Goal: Task Accomplishment & Management: Manage account settings

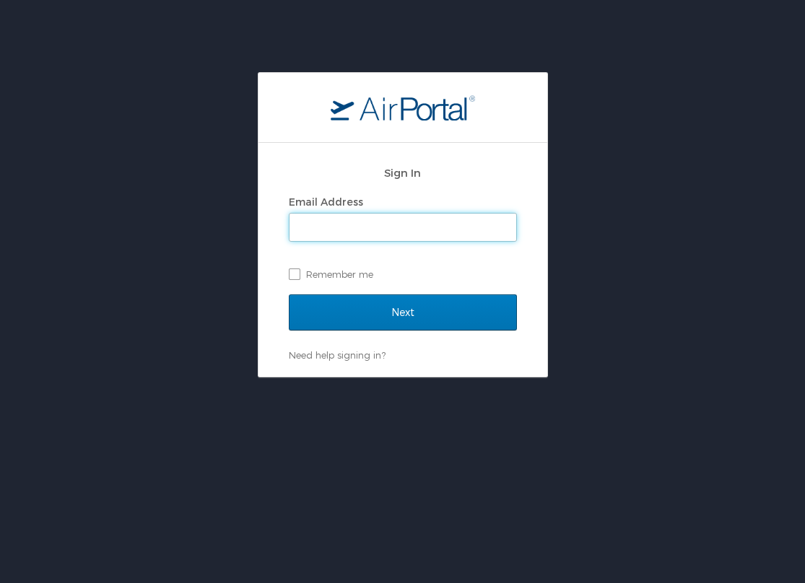
type input "[EMAIL_ADDRESS][US_STATE][DOMAIN_NAME]"
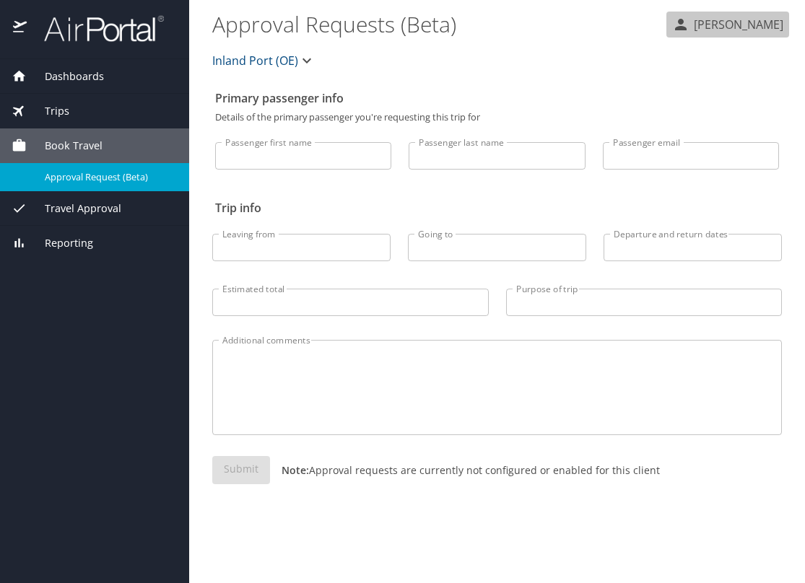
click at [696, 29] on p "Caroline White-Nockleby" at bounding box center [737, 24] width 94 height 17
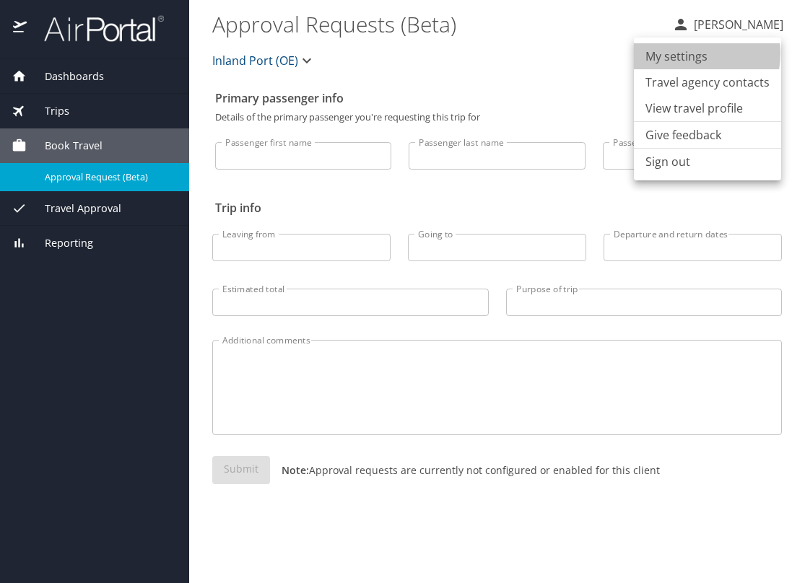
click at [686, 53] on li "My settings" at bounding box center [707, 56] width 147 height 26
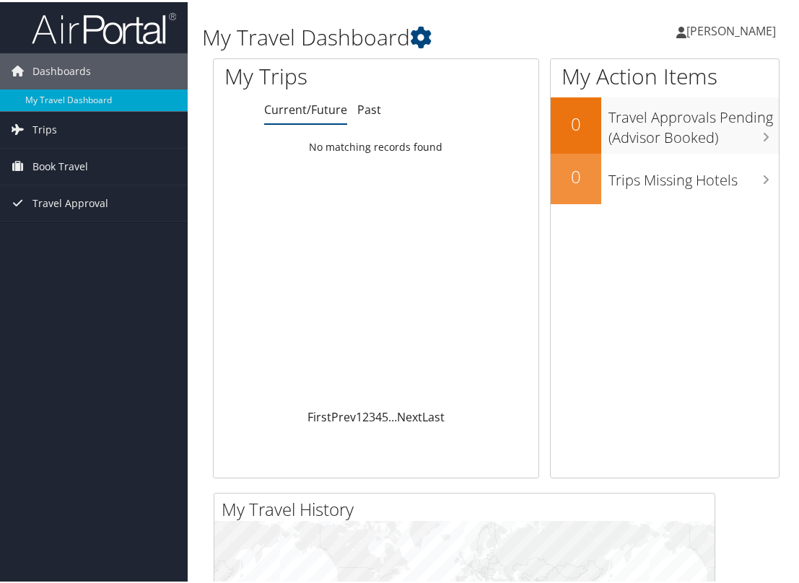
click at [687, 28] on span "[PERSON_NAME]" at bounding box center [732, 29] width 90 height 16
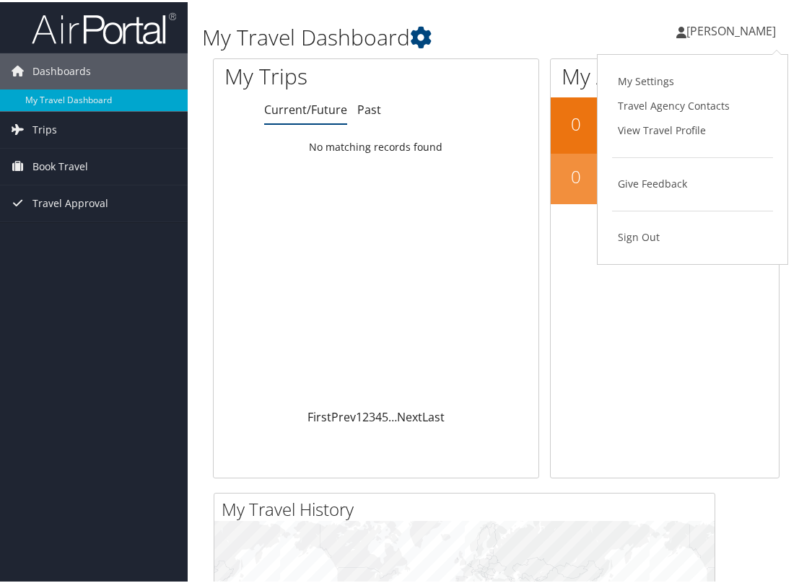
click at [401, 317] on div "Loading... No matching records found" at bounding box center [376, 269] width 325 height 274
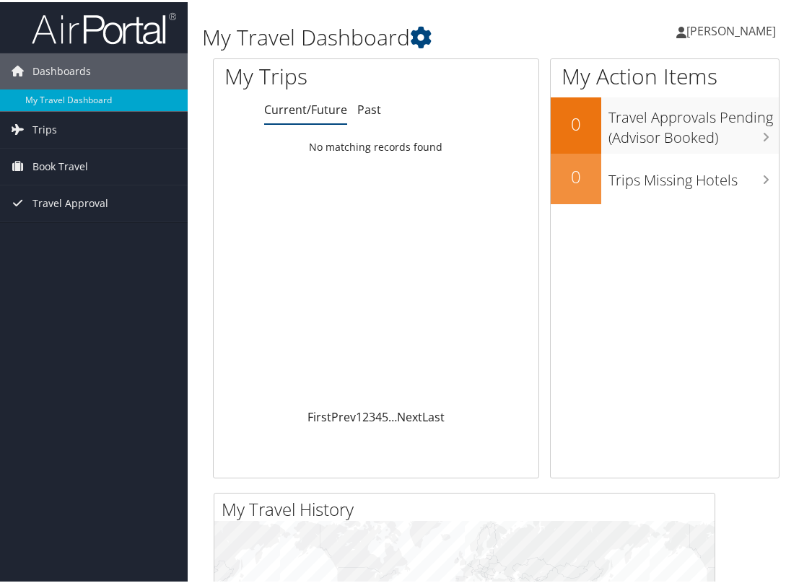
click at [687, 24] on span "Caroline White-Nockleby" at bounding box center [732, 29] width 90 height 16
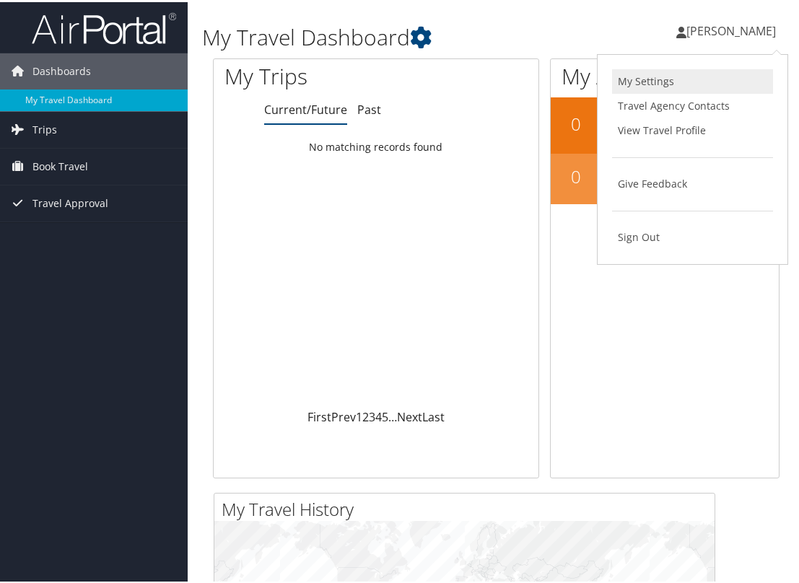
click at [664, 84] on link "My Settings" at bounding box center [692, 79] width 161 height 25
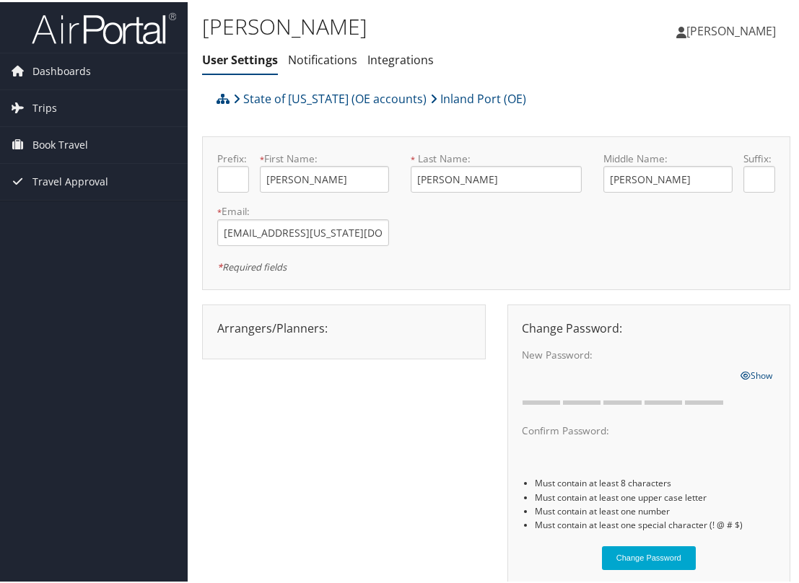
click at [687, 32] on span "[PERSON_NAME]" at bounding box center [732, 29] width 90 height 16
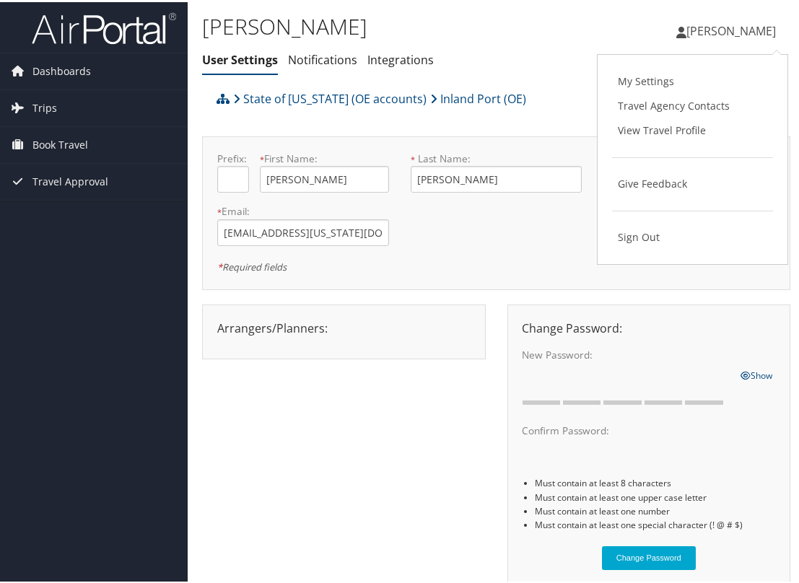
click at [559, 68] on ul "User Settings Notifications Integrations" at bounding box center [398, 58] width 392 height 26
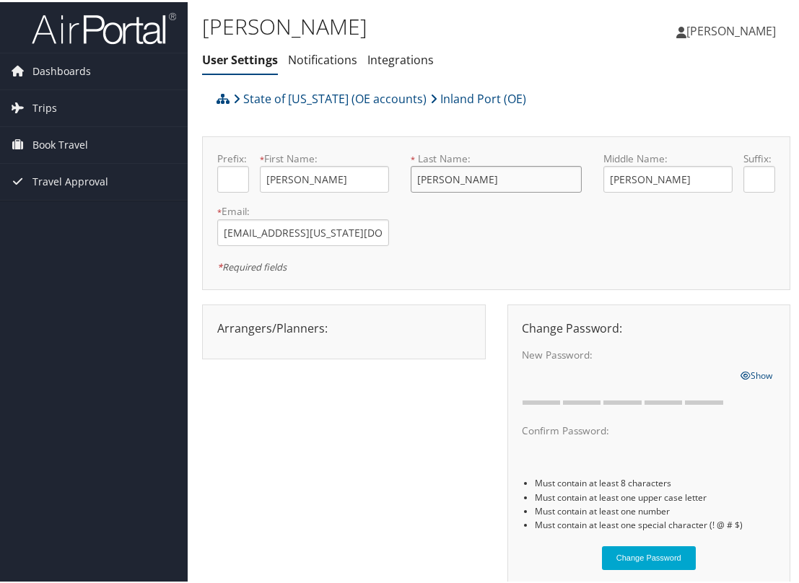
click at [458, 178] on input "White-Nockleby" at bounding box center [497, 177] width 172 height 27
type input "Mackleby"
drag, startPoint x: 262, startPoint y: 230, endPoint x: 300, endPoint y: 231, distance: 37.6
click at [300, 231] on input "carolinewhitenockleby@utah.gov" at bounding box center [303, 230] width 172 height 27
type input "carolinemackleby@utah.gov"
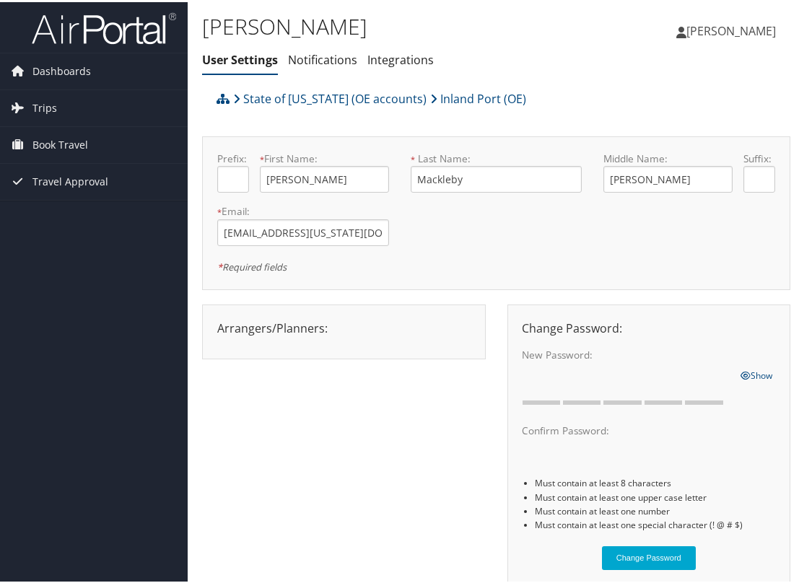
click at [484, 253] on div "Prefix: * First Name: Caroline This field is required * Last Name: Mackleby Thi…" at bounding box center [496, 210] width 580 height 123
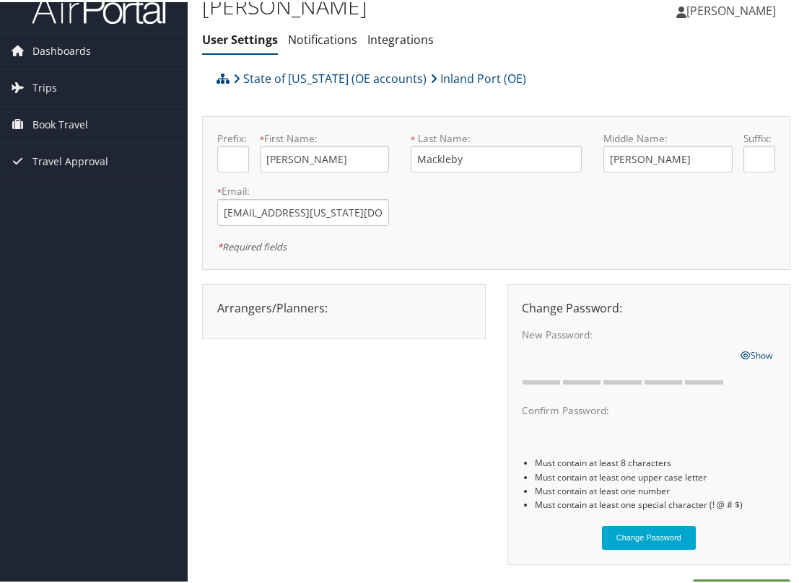
scroll to position [64, 0]
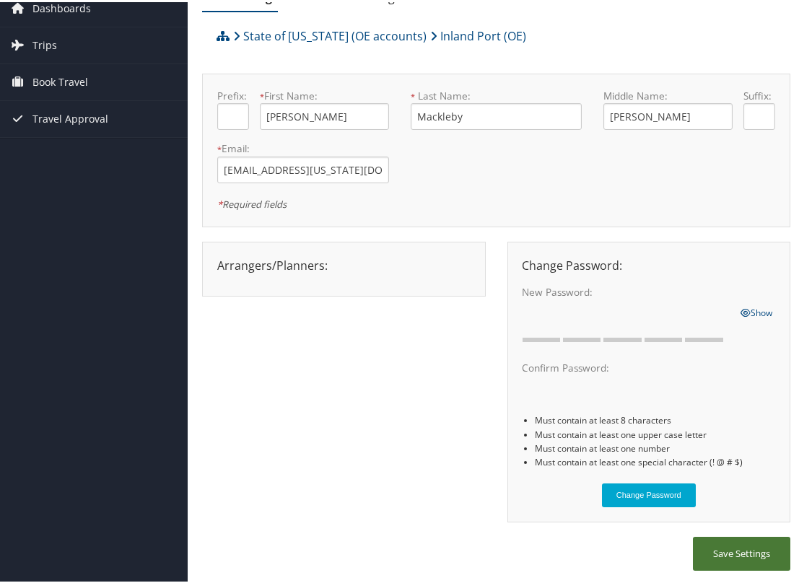
click at [717, 547] on button "Save Settings" at bounding box center [741, 552] width 97 height 34
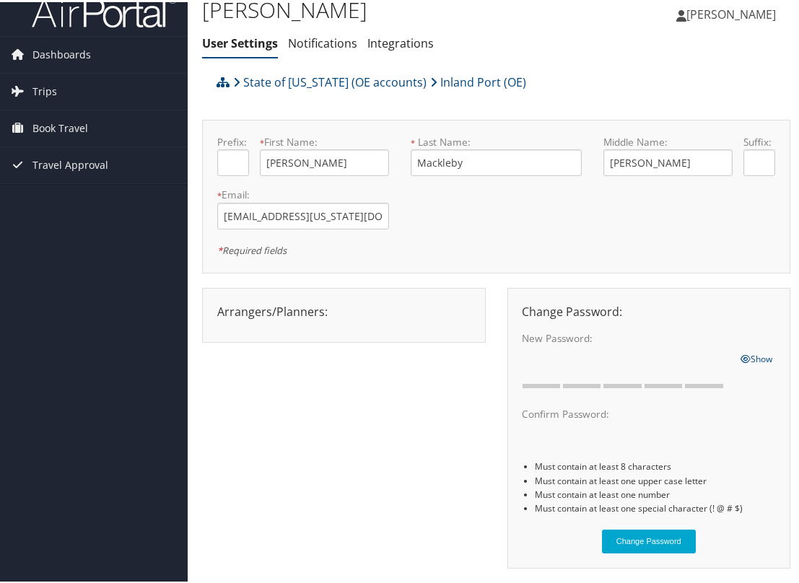
scroll to position [0, 0]
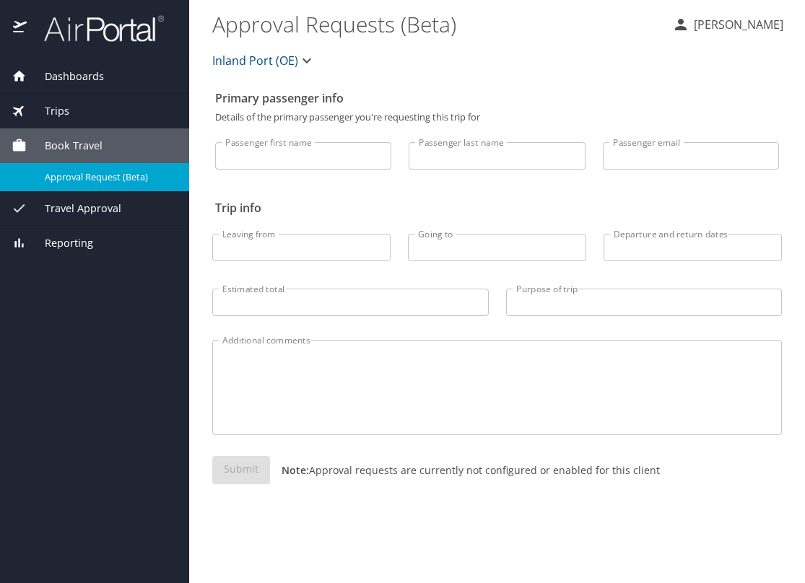
click at [690, 23] on p "[PERSON_NAME]" at bounding box center [737, 24] width 94 height 17
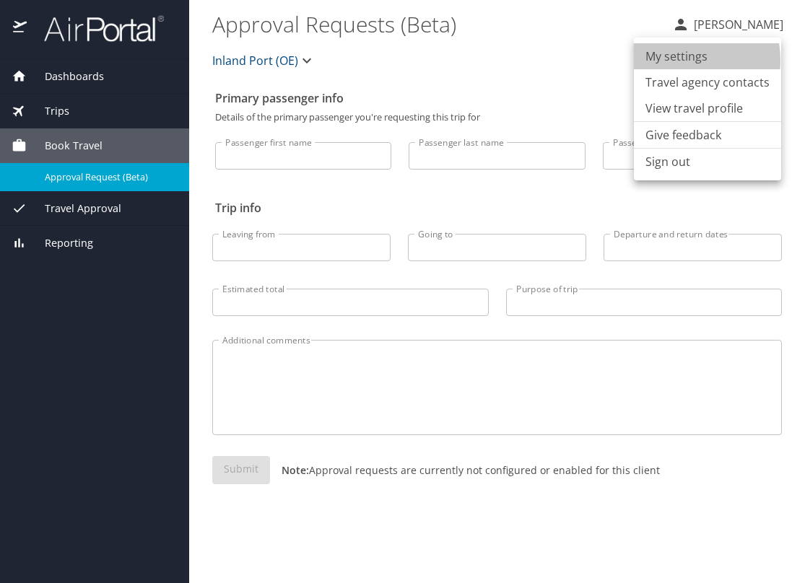
click at [673, 61] on li "My settings" at bounding box center [707, 56] width 147 height 26
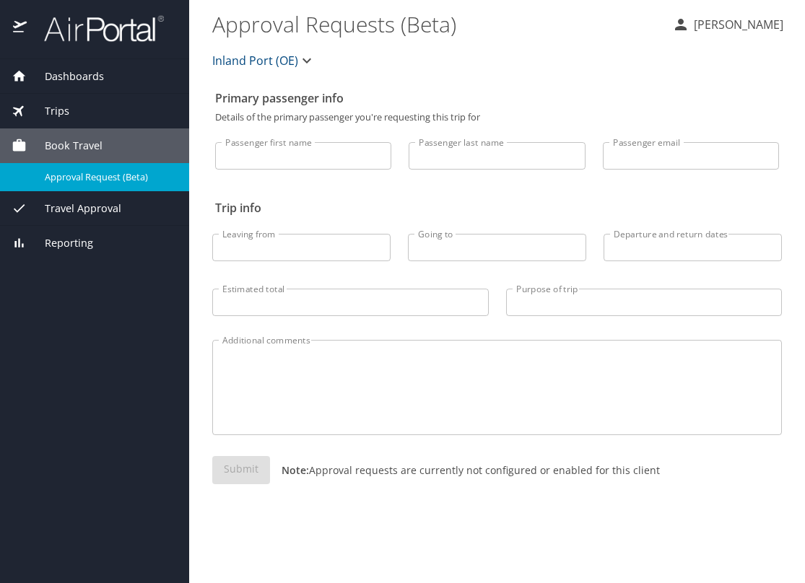
click at [690, 26] on p "[PERSON_NAME]" at bounding box center [737, 24] width 94 height 17
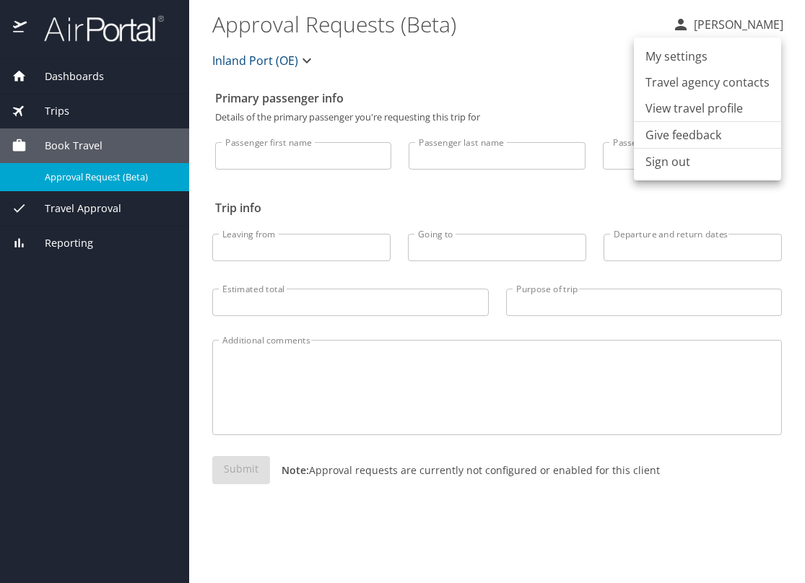
click at [669, 56] on li "My settings" at bounding box center [707, 56] width 147 height 26
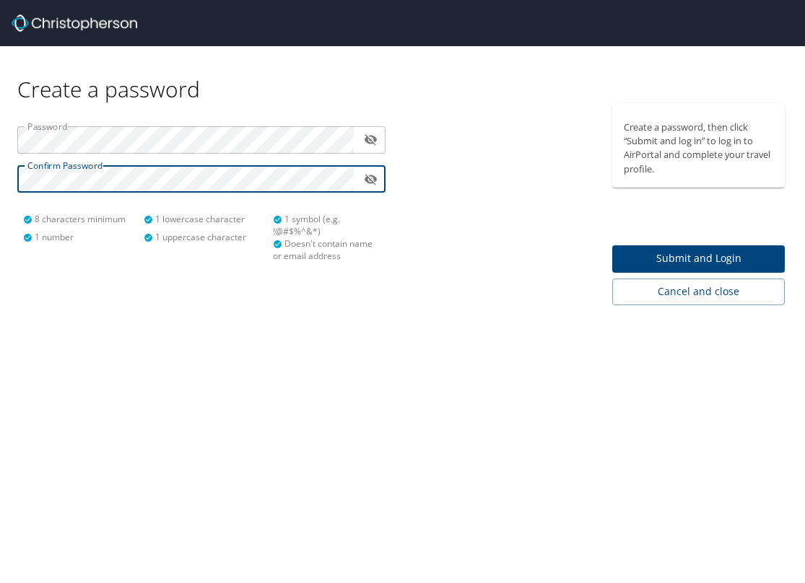
click at [682, 261] on span "Submit and Login" at bounding box center [698, 259] width 149 height 18
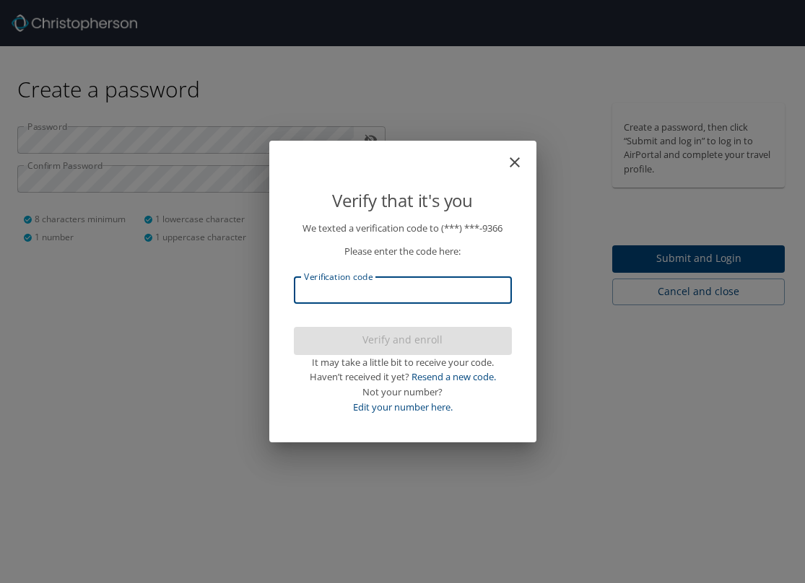
click at [401, 298] on input "Verification code" at bounding box center [403, 290] width 218 height 27
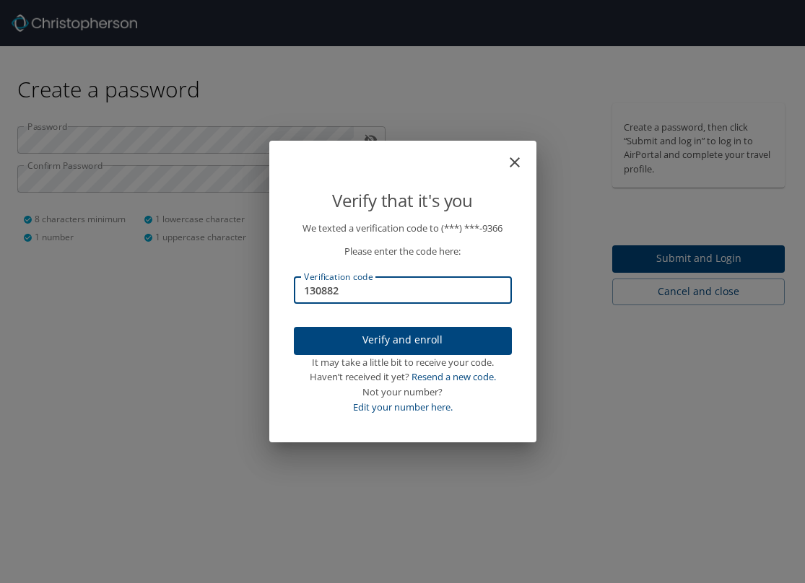
type input "130882"
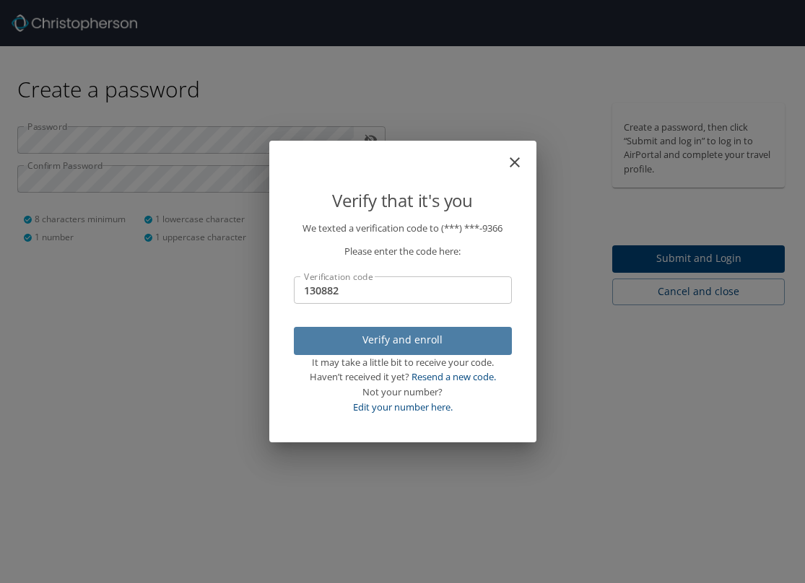
click at [385, 344] on span "Verify and enroll" at bounding box center [402, 340] width 195 height 18
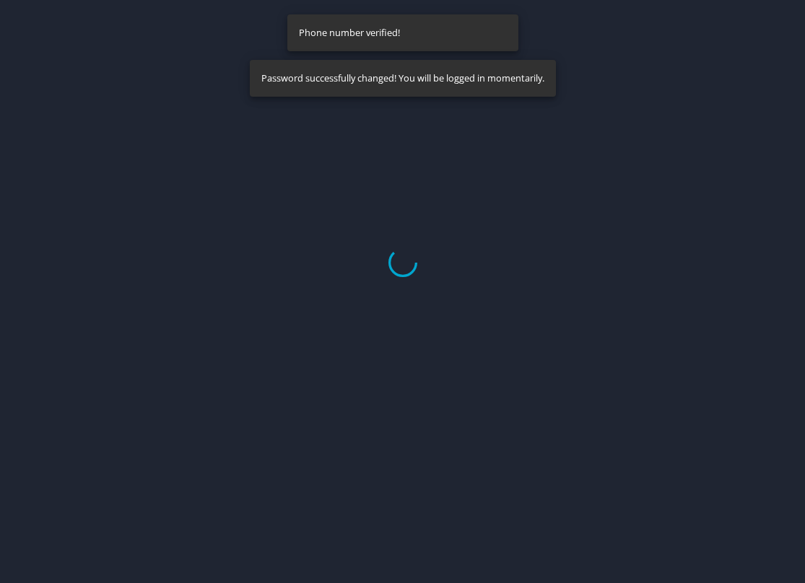
select select "US"
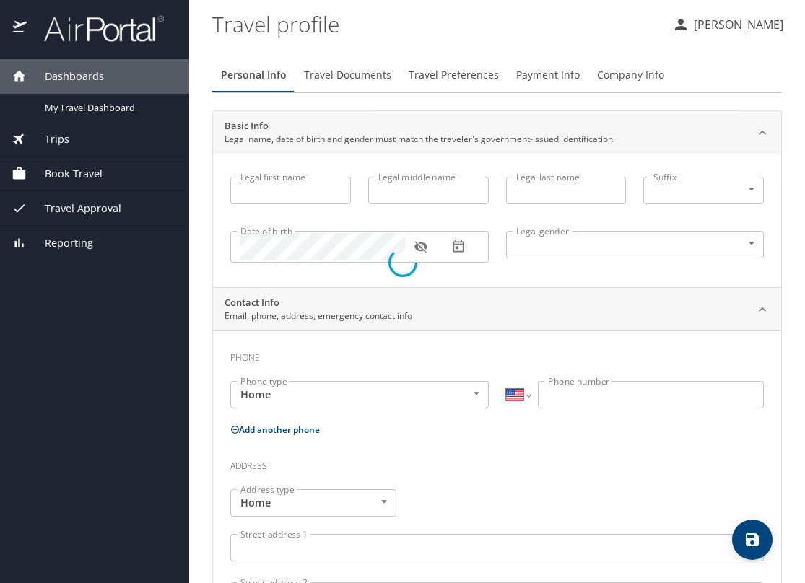
type input "[PERSON_NAME]"
type input "White-Nockleby"
type input "[DEMOGRAPHIC_DATA]"
type input "Grace"
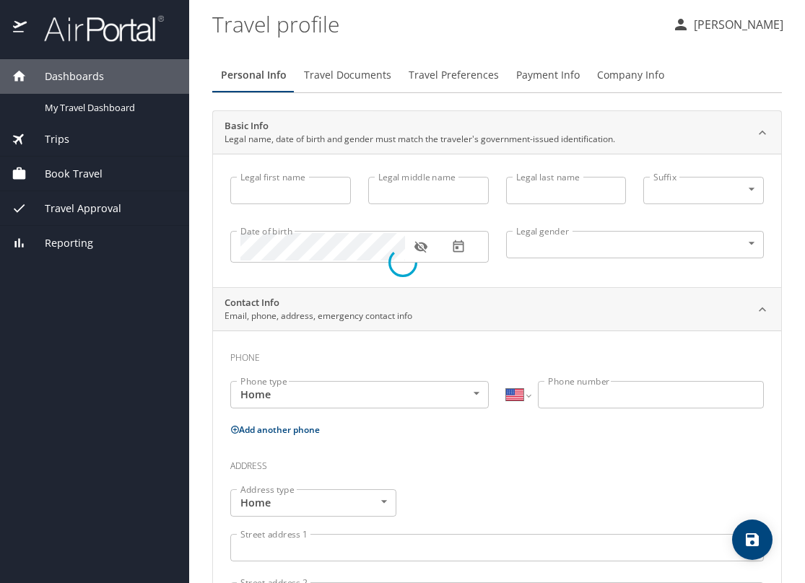
type input "McCormack"
type input "[PHONE_NUMBER]"
type input "[PERSON_NAME][EMAIL_ADDRESS][PERSON_NAME][DOMAIN_NAME]"
select select "US"
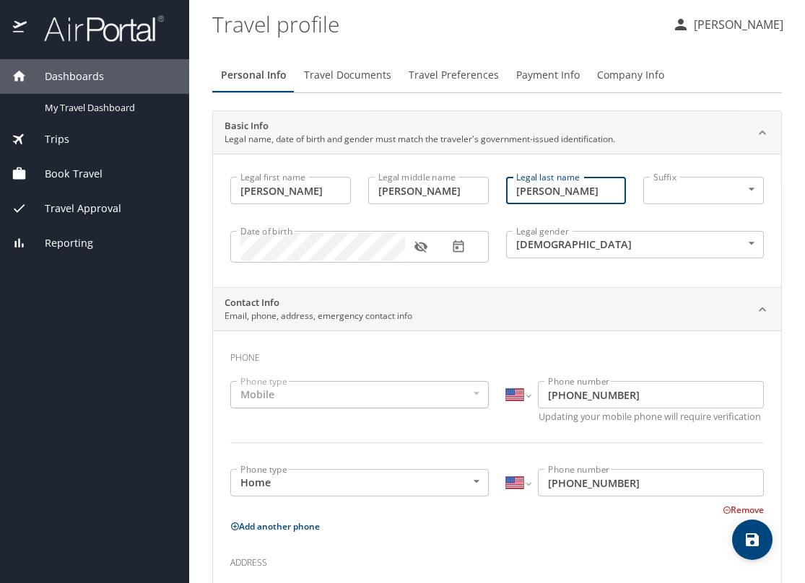
click at [565, 191] on input "White-Nockleby" at bounding box center [566, 190] width 121 height 27
drag, startPoint x: 564, startPoint y: 190, endPoint x: 503, endPoint y: 189, distance: 60.7
click at [503, 189] on div "Legal last name White-Nockleby Legal last name" at bounding box center [566, 192] width 138 height 48
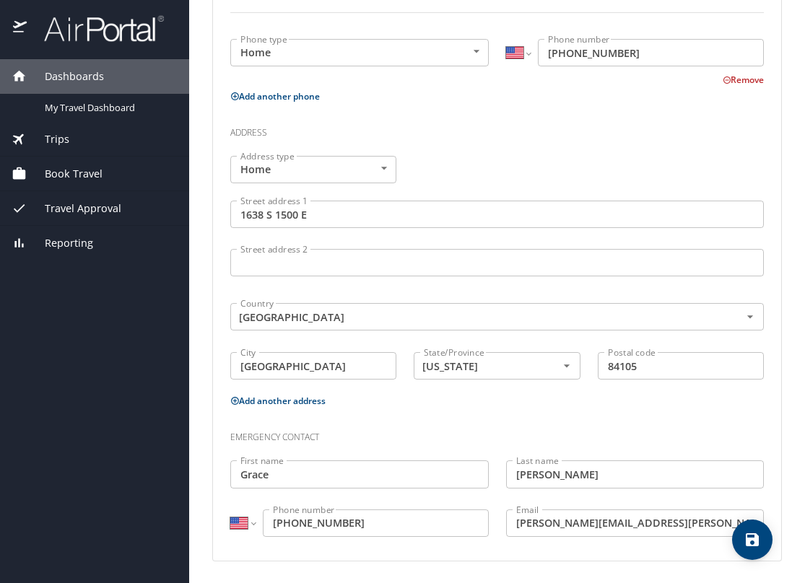
type input "Mackleby"
drag, startPoint x: 583, startPoint y: 476, endPoint x: 490, endPoint y: 476, distance: 93.1
click at [490, 476] on div "Emergency contact First name Grace First name Last name McCormack Last name Int…" at bounding box center [497, 481] width 551 height 136
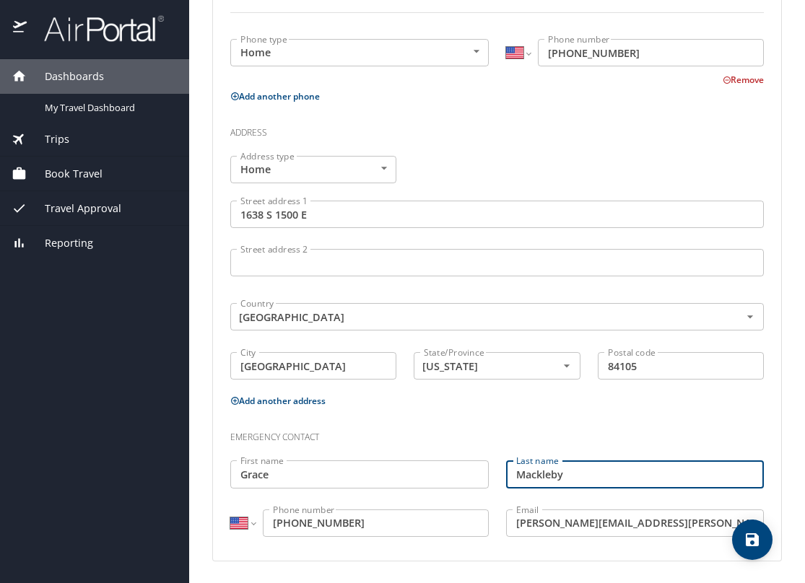
type input "Mackleby"
click at [485, 431] on h3 "Emergency contact" at bounding box center [497, 434] width 534 height 25
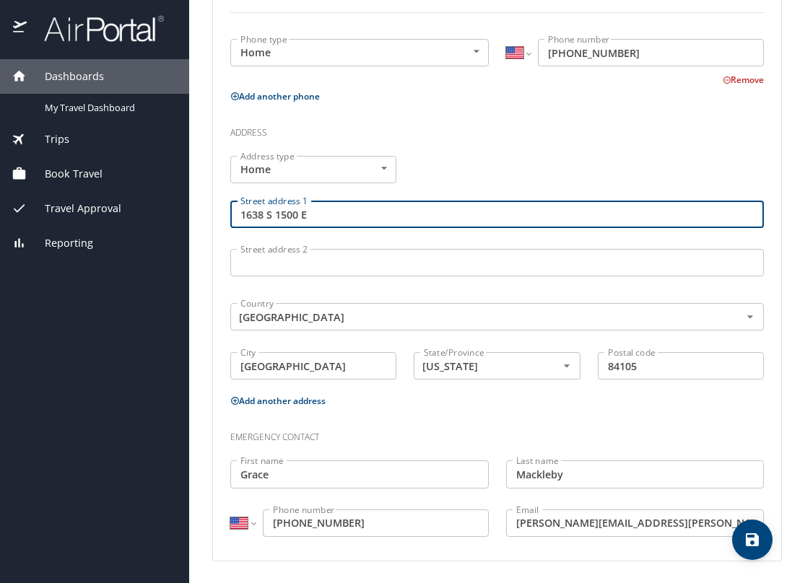
drag, startPoint x: 331, startPoint y: 218, endPoint x: 233, endPoint y: 218, distance: 98.2
click at [233, 218] on input "1638 S 1500 E" at bounding box center [497, 214] width 534 height 27
type input "1405 S 1500 E"
click at [486, 155] on div "Address type Home Home Address type Street address 1 1405 S 1500 E Street addre…" at bounding box center [497, 269] width 551 height 245
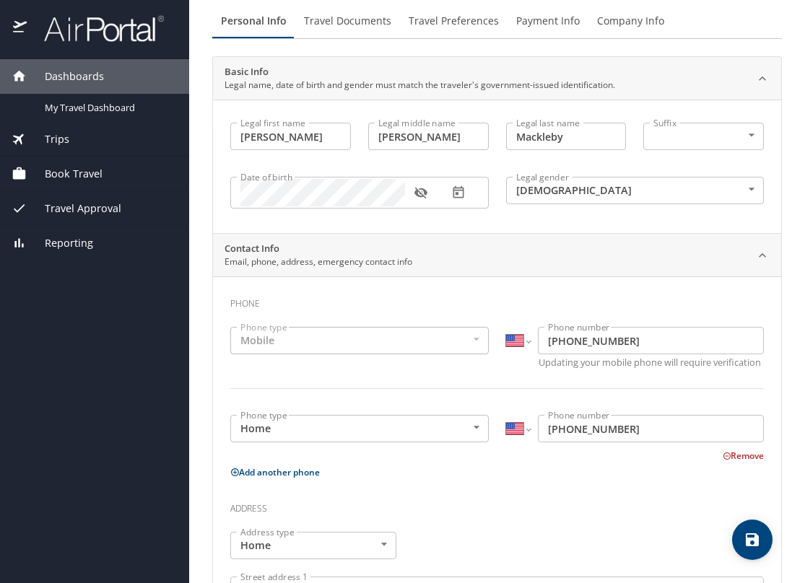
scroll to position [0, 0]
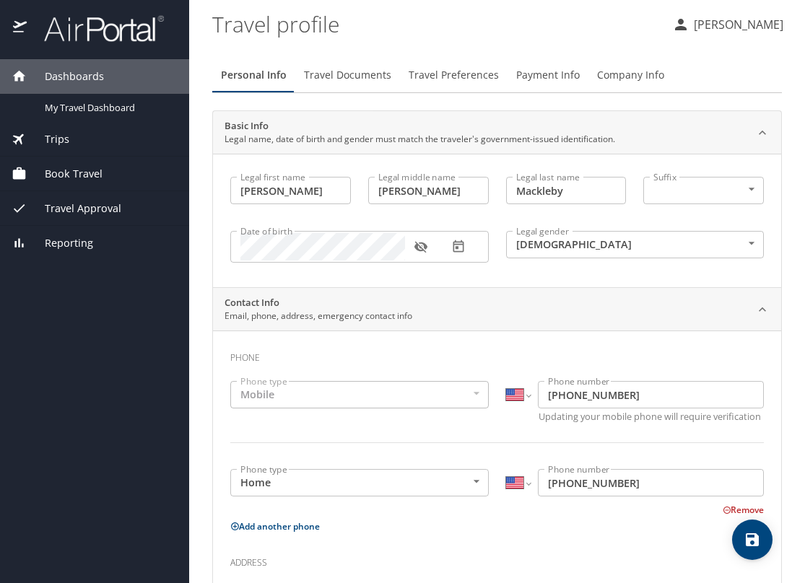
click at [320, 77] on span "Travel Documents" at bounding box center [347, 75] width 87 height 18
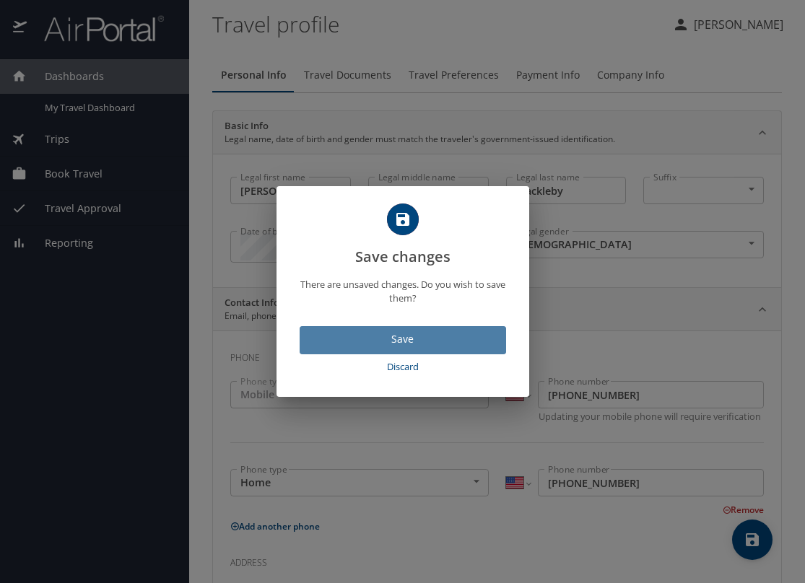
click at [373, 339] on span "Save" at bounding box center [402, 340] width 183 height 18
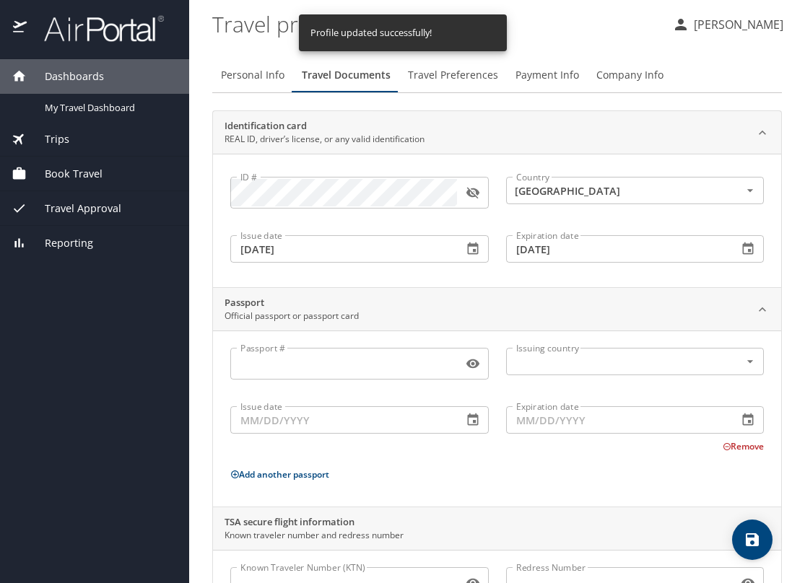
click at [705, 25] on p "[PERSON_NAME]" at bounding box center [737, 24] width 94 height 17
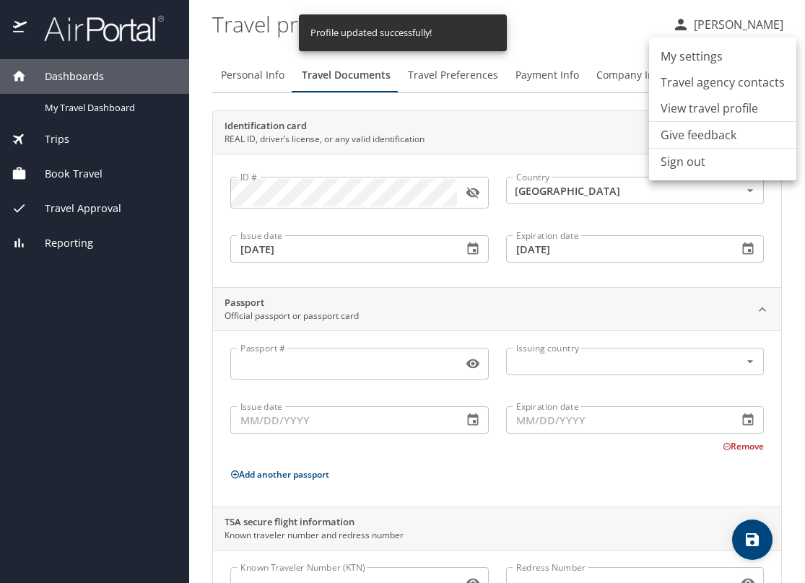
click at [700, 28] on div at bounding box center [402, 291] width 805 height 583
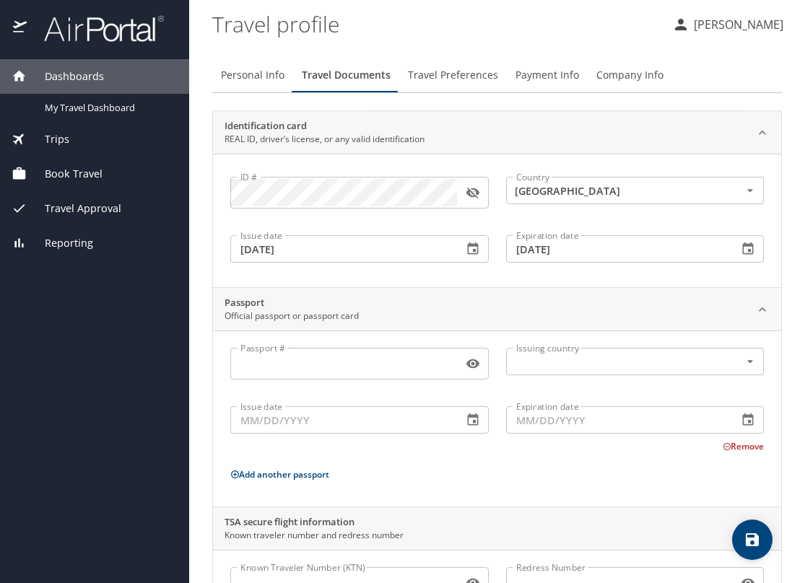
click at [443, 77] on span "Travel Preferences" at bounding box center [453, 75] width 90 height 18
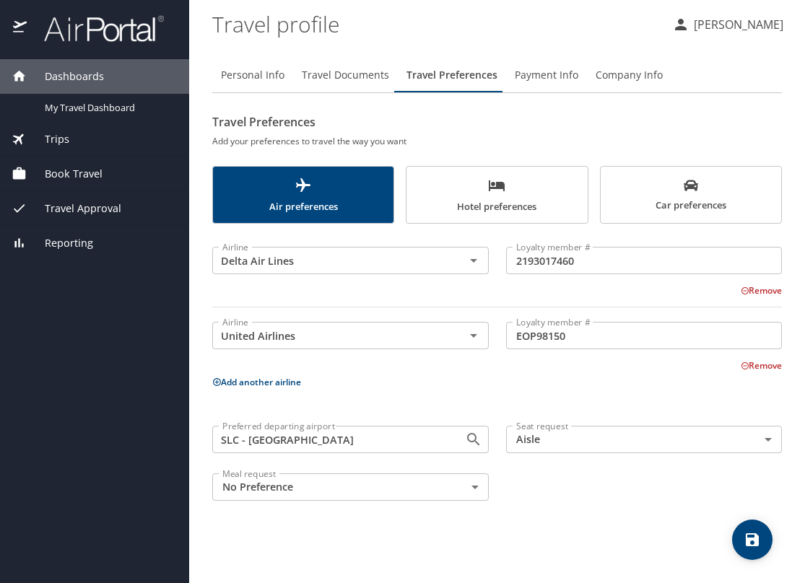
click at [537, 66] on span "Payment Info" at bounding box center [547, 75] width 64 height 18
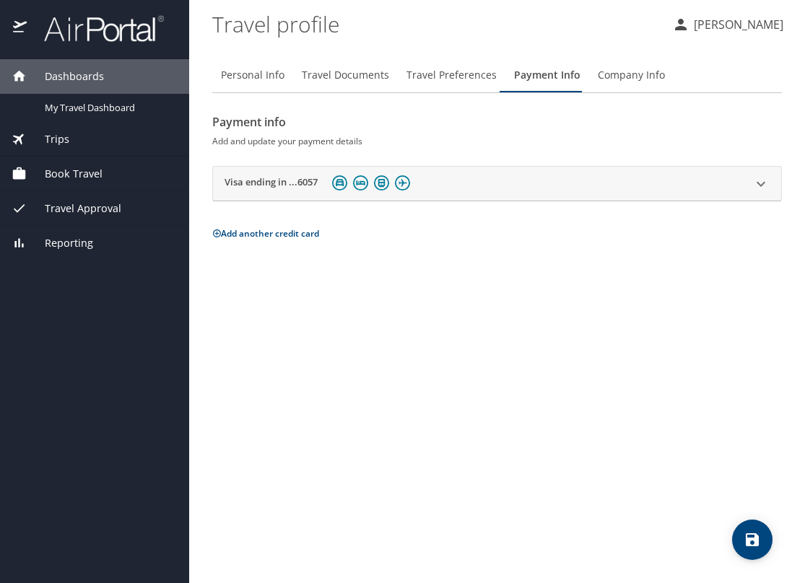
click at [624, 73] on span "Company Info" at bounding box center [631, 75] width 67 height 18
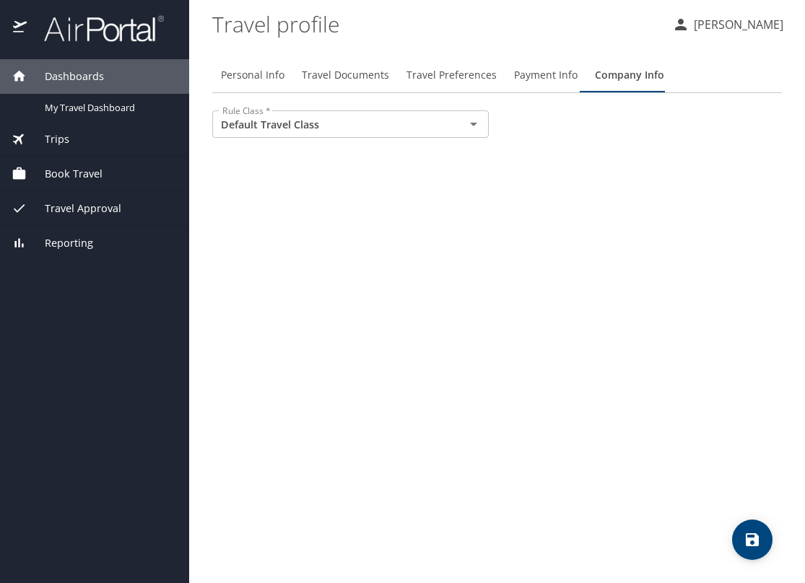
click at [732, 30] on p "[PERSON_NAME]" at bounding box center [737, 24] width 94 height 17
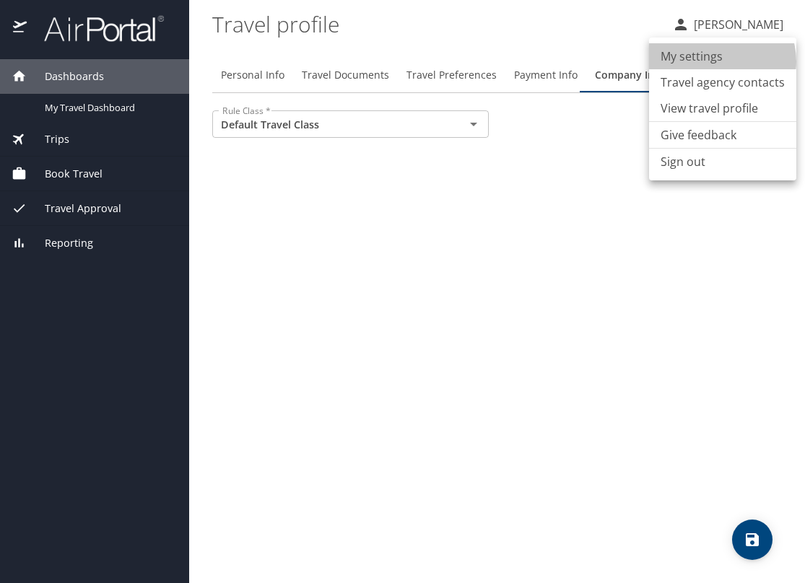
click at [718, 61] on li "My settings" at bounding box center [722, 56] width 147 height 26
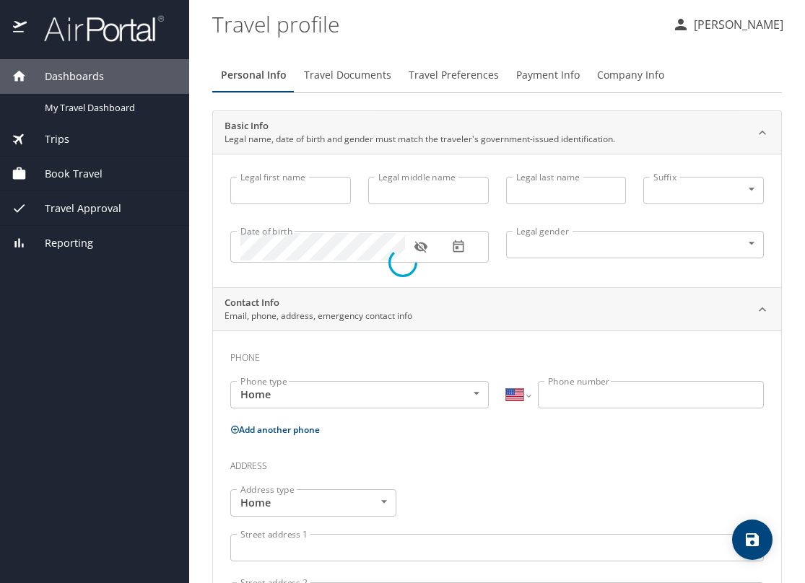
select select "US"
type input "[PERSON_NAME]"
type input "Mackleby"
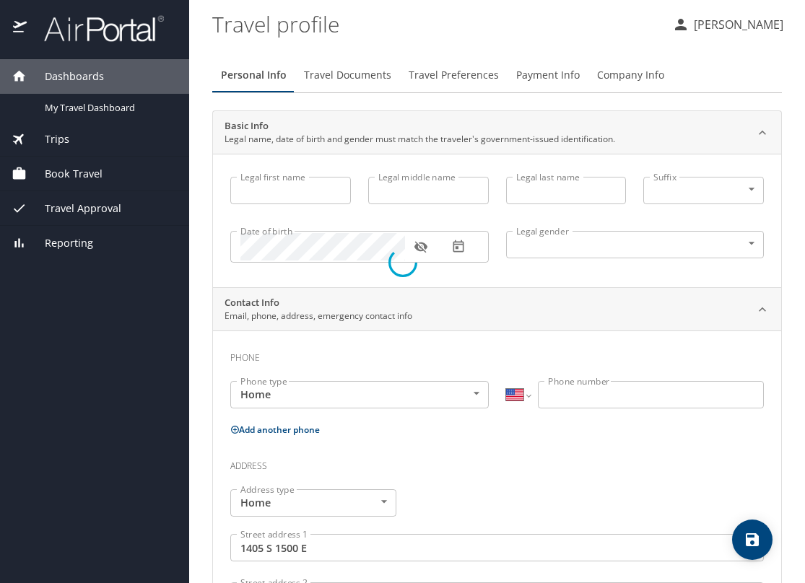
type input "[DEMOGRAPHIC_DATA]"
type input "Grace"
type input "Mackleby"
type input "[PHONE_NUMBER]"
type input "[PERSON_NAME][EMAIL_ADDRESS][PERSON_NAME][DOMAIN_NAME]"
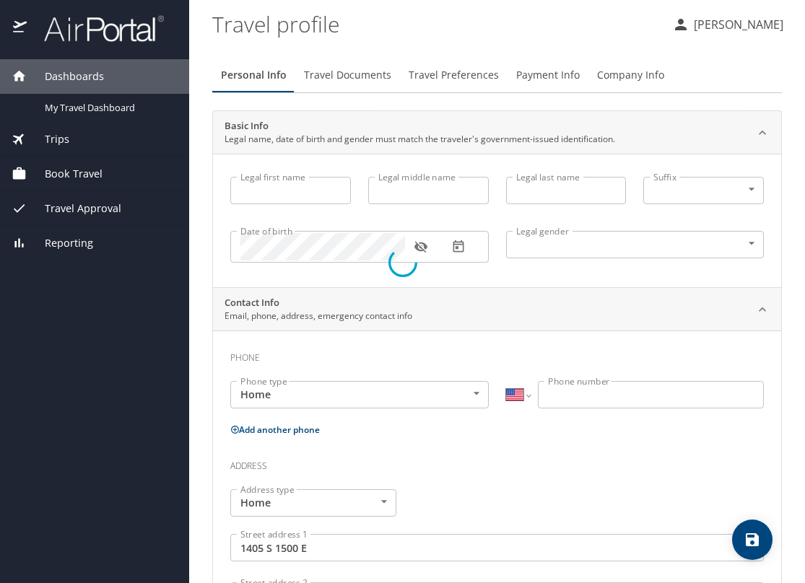
type input "[GEOGRAPHIC_DATA]"
type input "[US_STATE]"
select select "US"
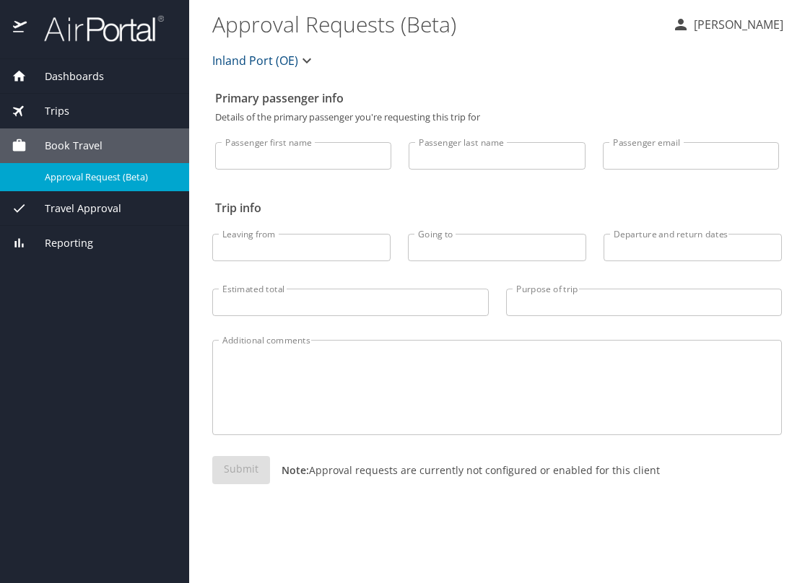
click at [58, 79] on span "Dashboards" at bounding box center [65, 77] width 77 height 16
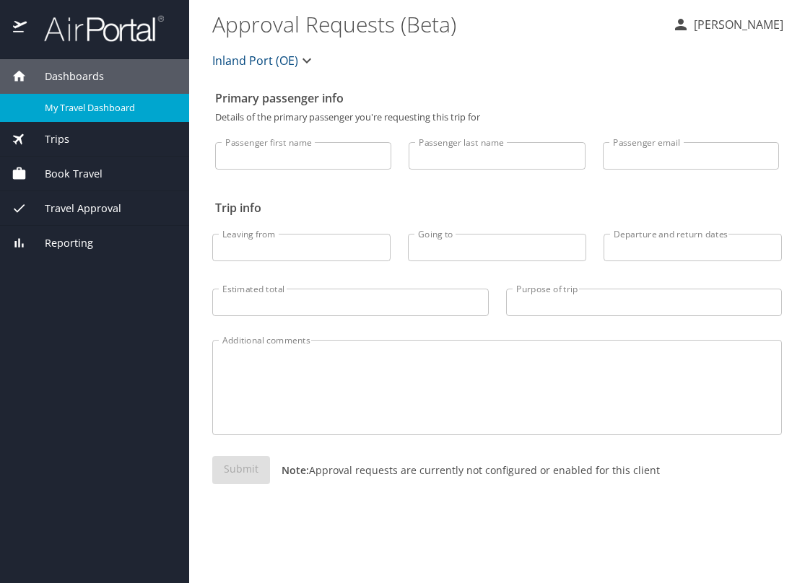
click at [58, 101] on span "My Travel Dashboard" at bounding box center [108, 108] width 127 height 14
